Goal: Task Accomplishment & Management: Use online tool/utility

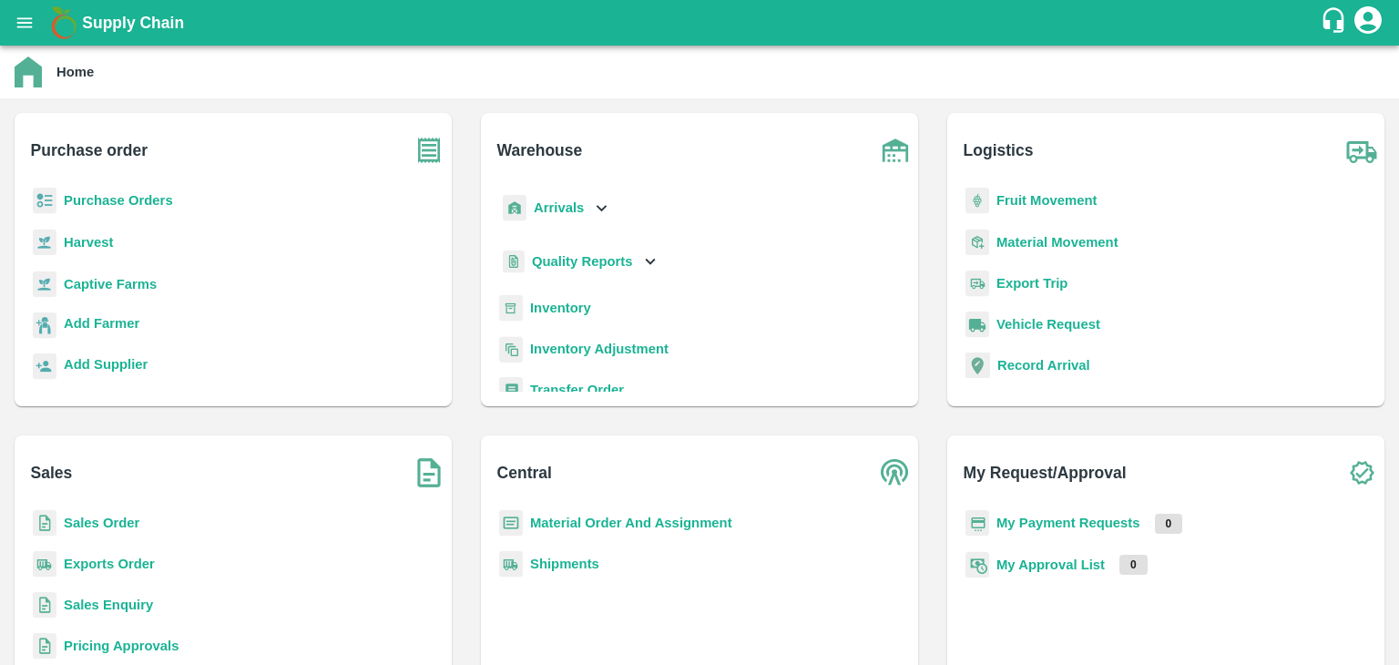
click at [516, 307] on img at bounding box center [511, 308] width 24 height 26
click at [553, 305] on b "Inventory" at bounding box center [560, 308] width 61 height 15
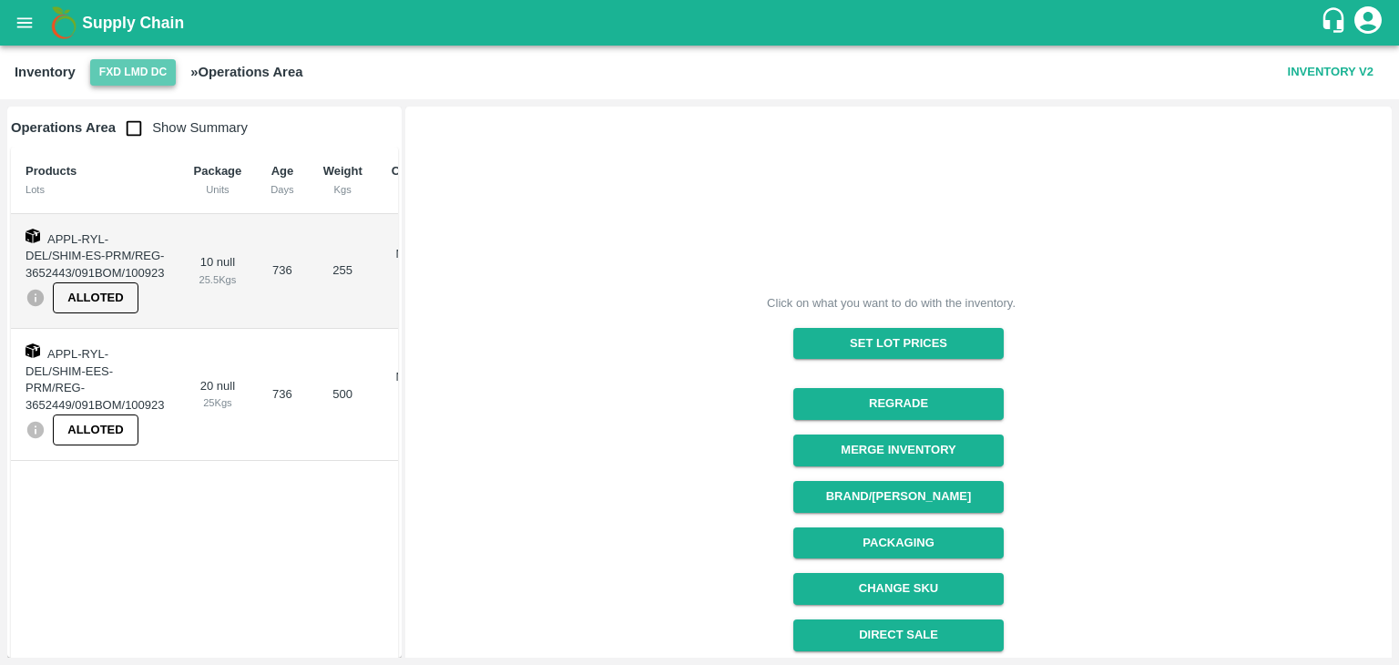
click at [104, 67] on button "FXD LMD DC" at bounding box center [133, 72] width 86 height 26
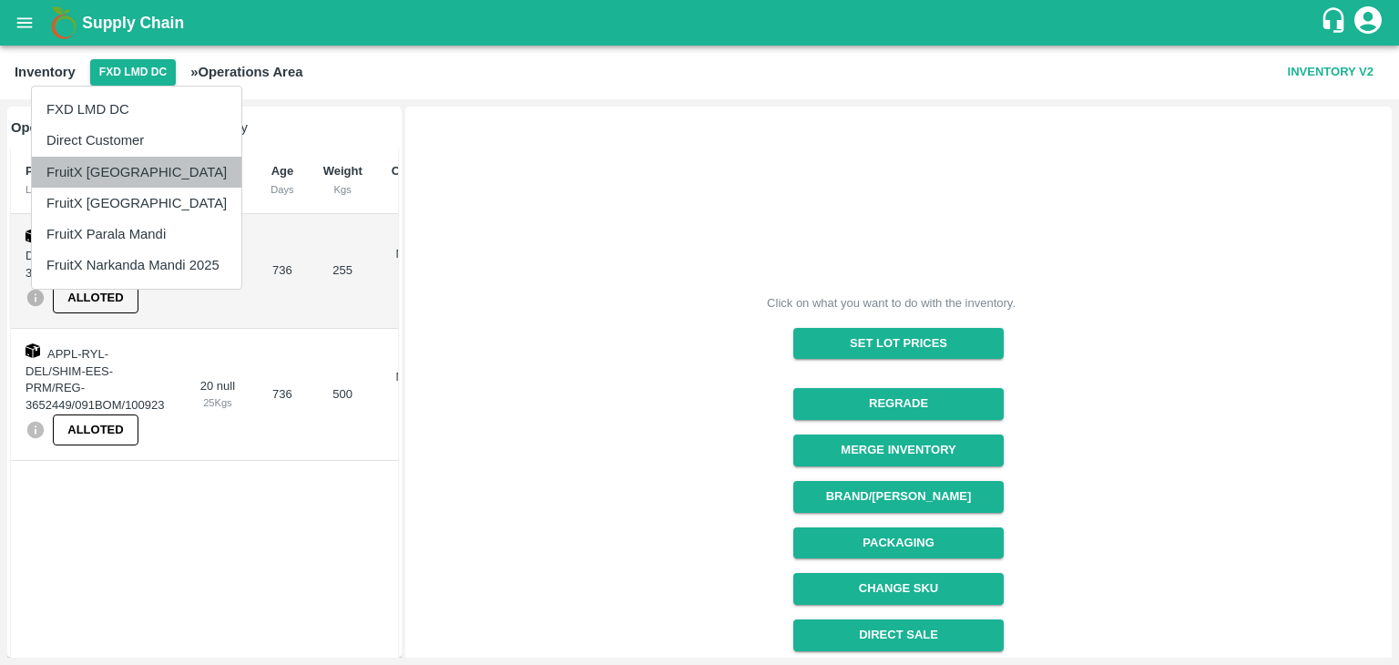
click at [159, 167] on li "FruitX [GEOGRAPHIC_DATA]" at bounding box center [137, 172] width 210 height 31
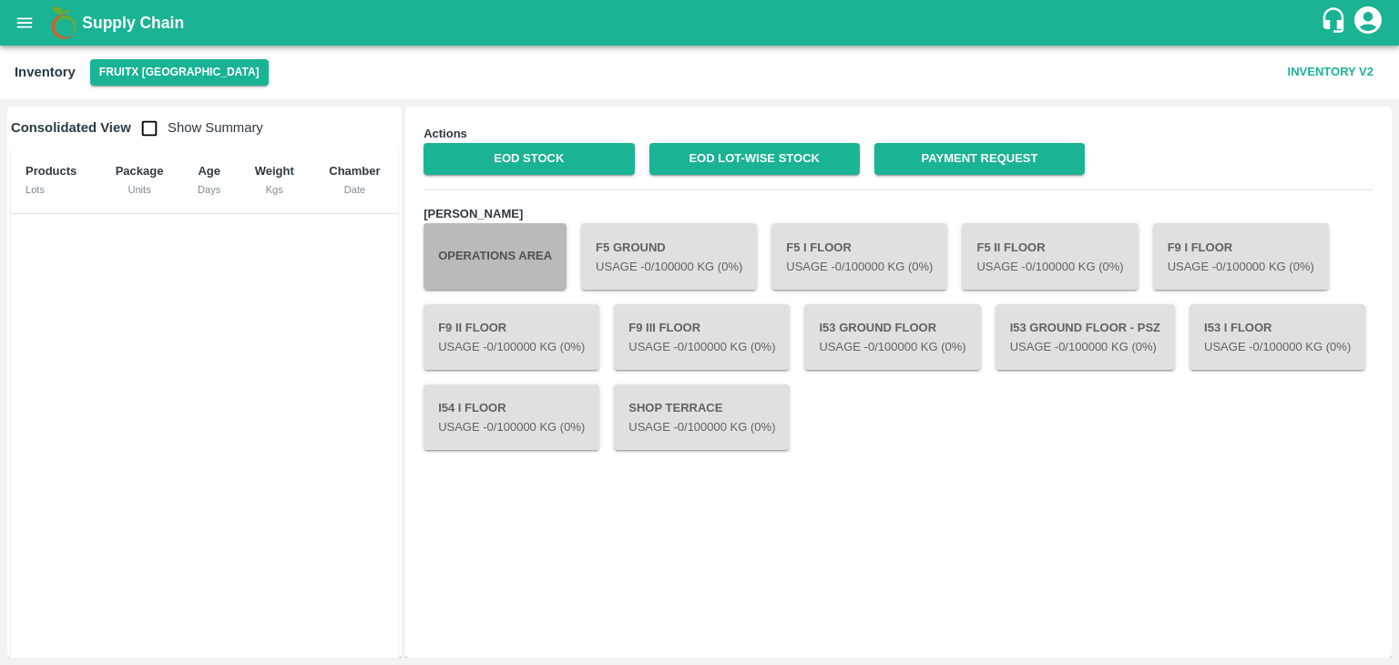
click at [524, 240] on button "Operations Area" at bounding box center [495, 256] width 143 height 66
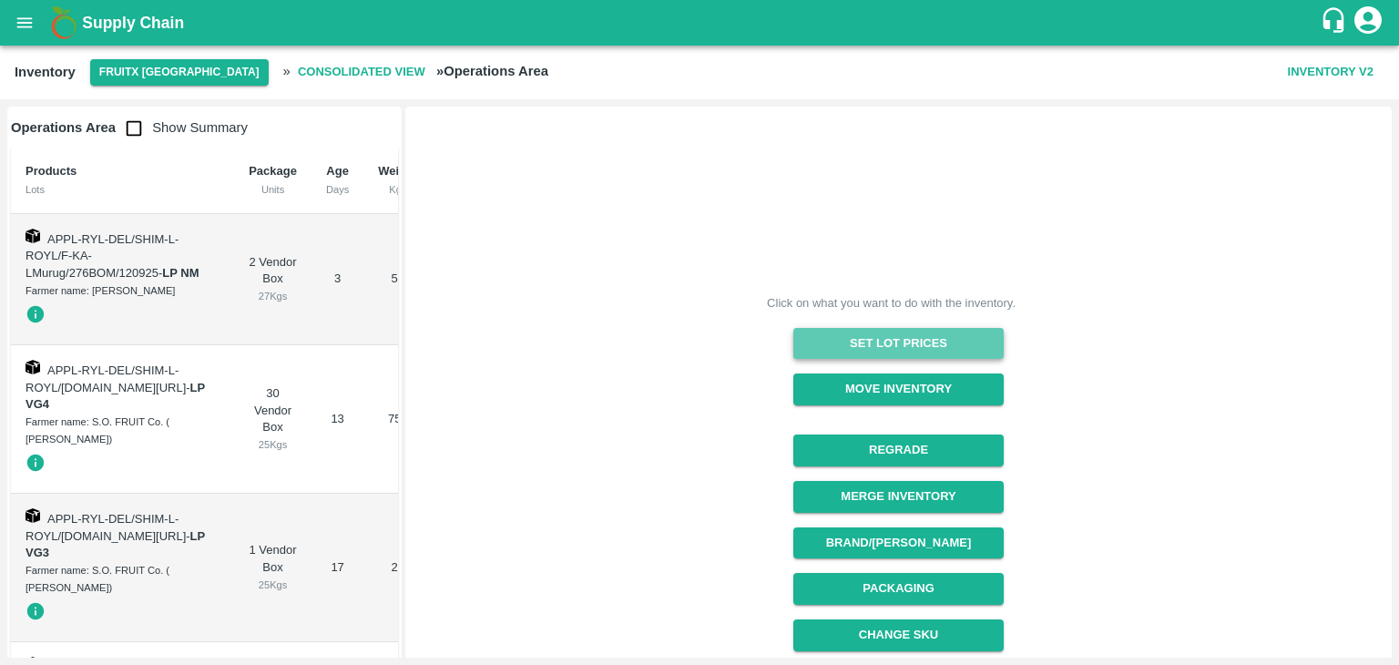
click at [810, 348] on button "Set Lot Prices" at bounding box center [899, 344] width 210 height 32
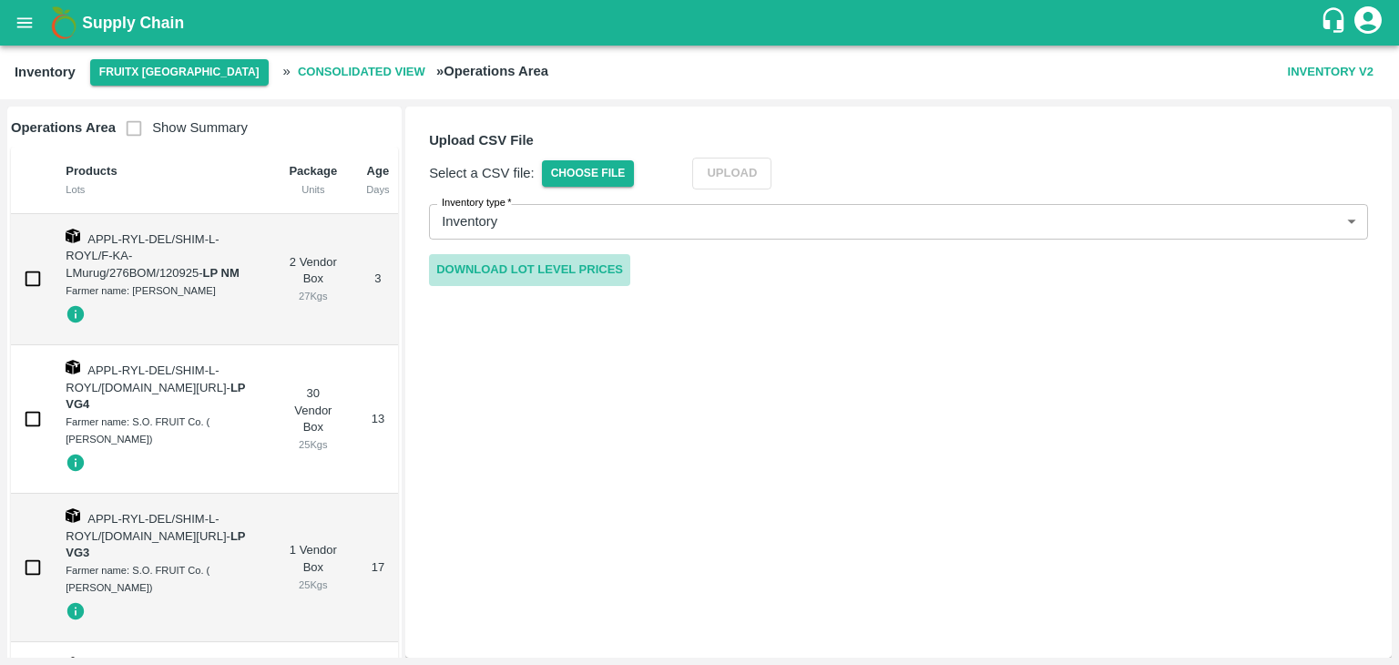
click at [565, 269] on link "Download Lot Level Prices" at bounding box center [529, 270] width 201 height 32
click at [551, 176] on span "Choose File" at bounding box center [588, 173] width 93 height 26
click at [0, 0] on input "Choose File" at bounding box center [0, 0] width 0 height 0
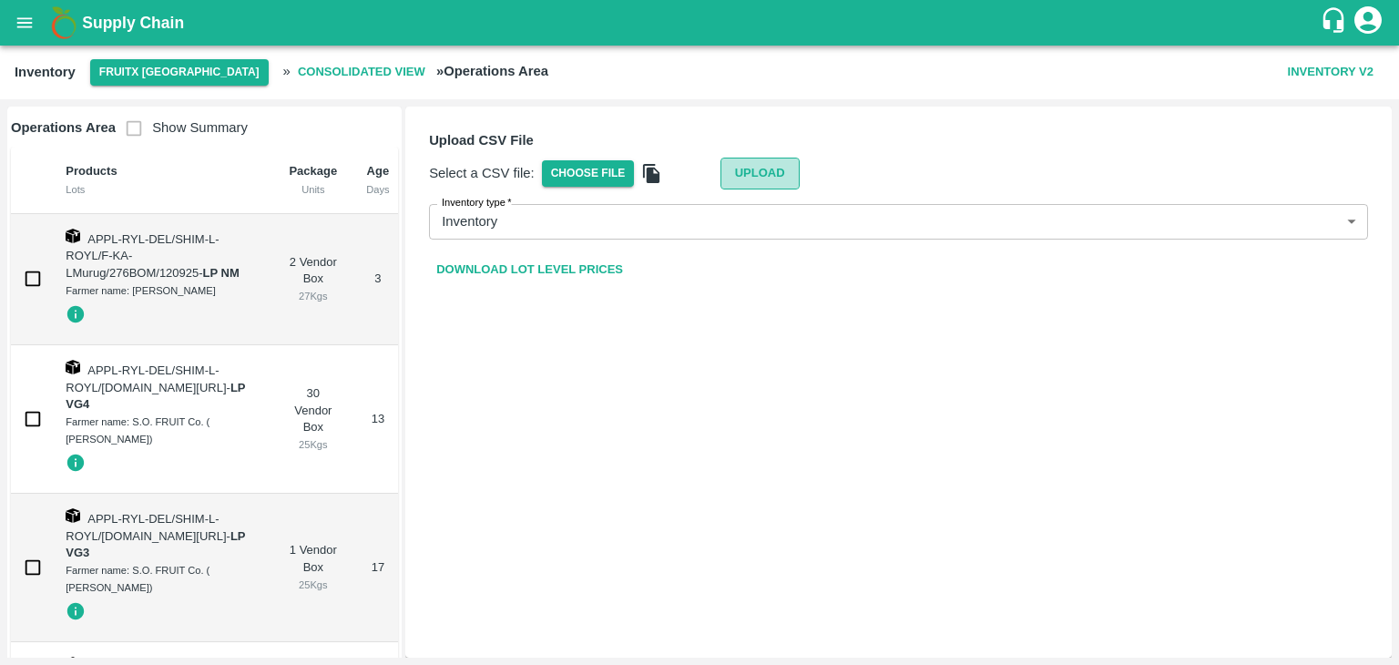
click at [733, 172] on button "Upload" at bounding box center [760, 174] width 79 height 32
